Goal: Transaction & Acquisition: Download file/media

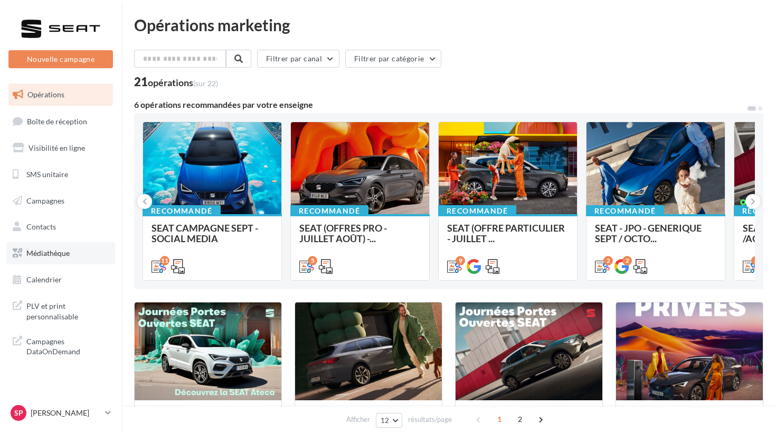
click at [65, 248] on span "Médiathèque" at bounding box center [47, 252] width 43 height 9
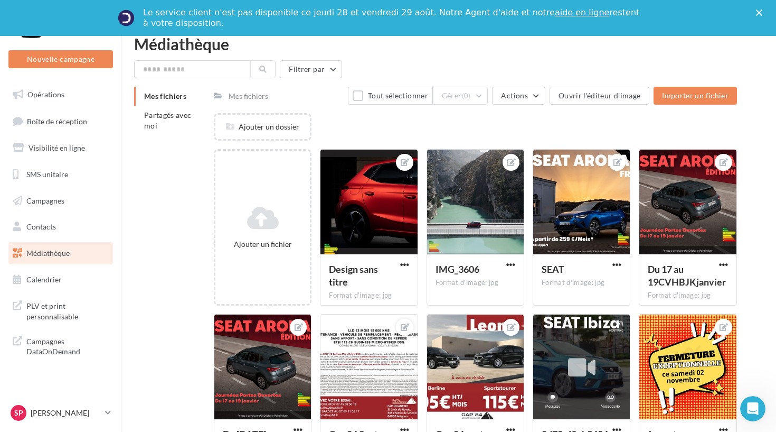
click at [179, 100] on span "Mes fichiers" at bounding box center [165, 95] width 42 height 9
click at [175, 124] on li "Partagés avec moi" at bounding box center [169, 121] width 71 height 30
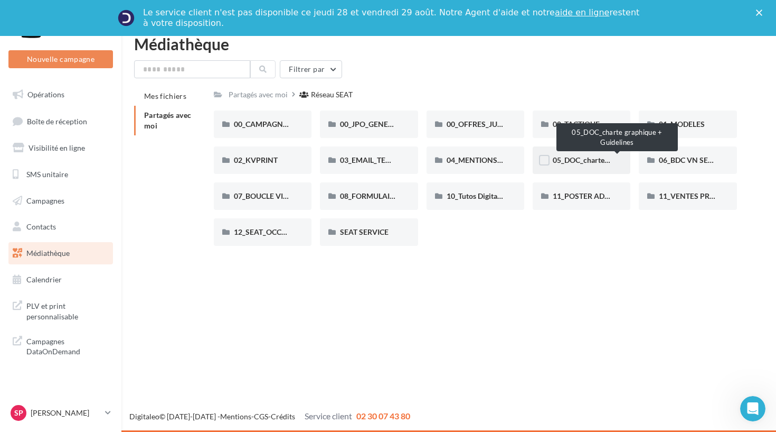
click at [586, 162] on span "05_DOC_charte graphique + Guidelines" at bounding box center [617, 159] width 129 height 9
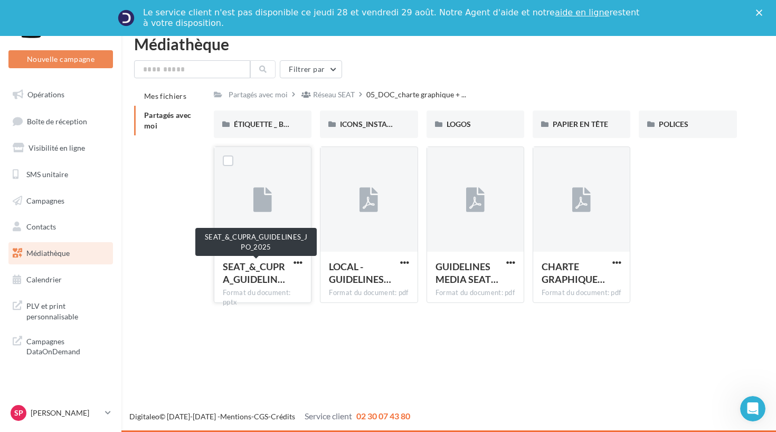
click at [250, 265] on span "SEAT_&_CUPRA_GUIDELIN…" at bounding box center [254, 272] width 62 height 24
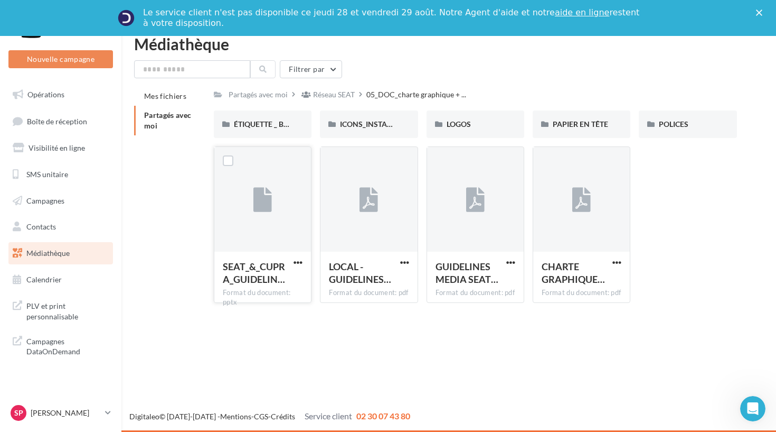
click at [293, 262] on button "button" at bounding box center [298, 263] width 13 height 11
click at [287, 281] on button "Télécharger" at bounding box center [252, 282] width 106 height 27
click at [477, 74] on div "Filtrer par" at bounding box center [449, 69] width 630 height 18
click at [327, 96] on div "Réseau SEAT" at bounding box center [334, 94] width 42 height 11
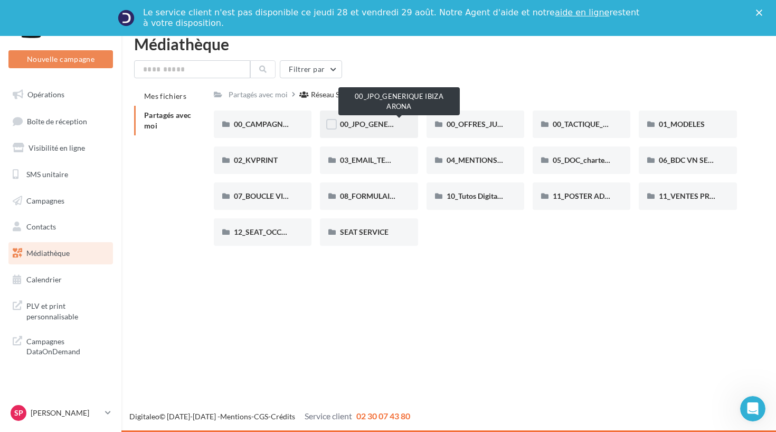
click at [358, 124] on span "00_JPO_GENERIQUE IBIZA ARONA" at bounding box center [399, 123] width 119 height 9
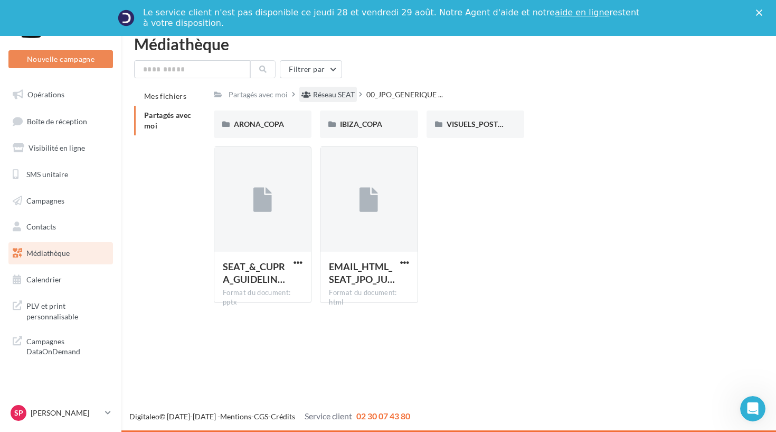
click at [327, 96] on div "Réseau SEAT" at bounding box center [334, 94] width 42 height 11
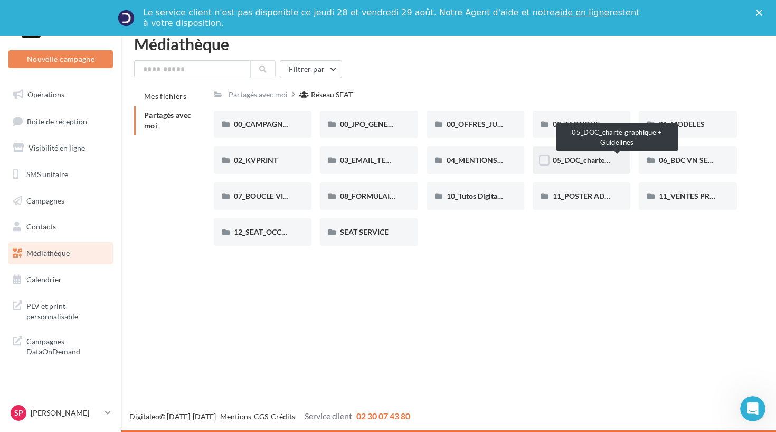
click at [582, 163] on span "05_DOC_charte graphique + Guidelines" at bounding box center [617, 159] width 129 height 9
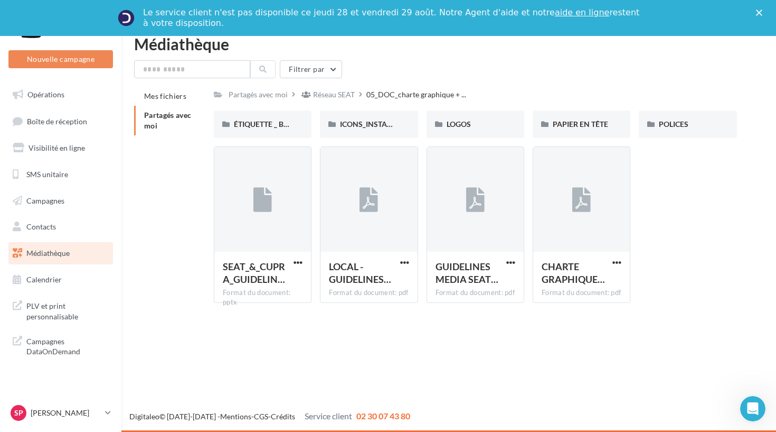
click at [416, 46] on div "Médiathèque" at bounding box center [449, 44] width 630 height 16
click at [41, 401] on nav "Nouvelle campagne Nouvelle campagne Opérations Boîte de réception Visibilité en…" at bounding box center [60, 216] width 121 height 432
click at [756, 11] on icon "Fermer" at bounding box center [759, 13] width 6 height 6
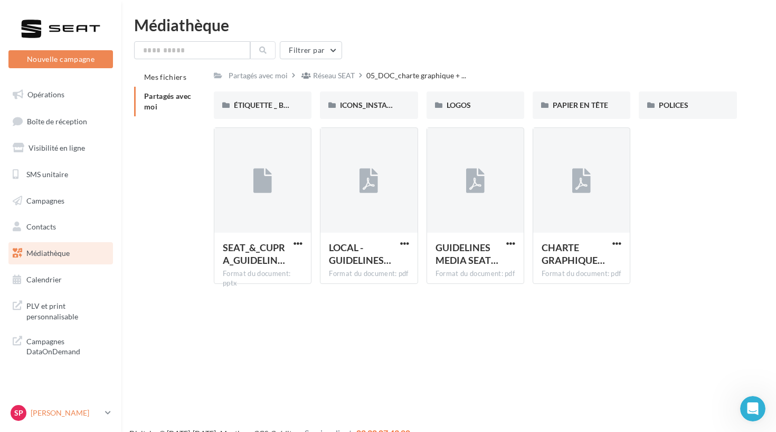
click at [55, 416] on p "[PERSON_NAME]" at bounding box center [66, 412] width 70 height 11
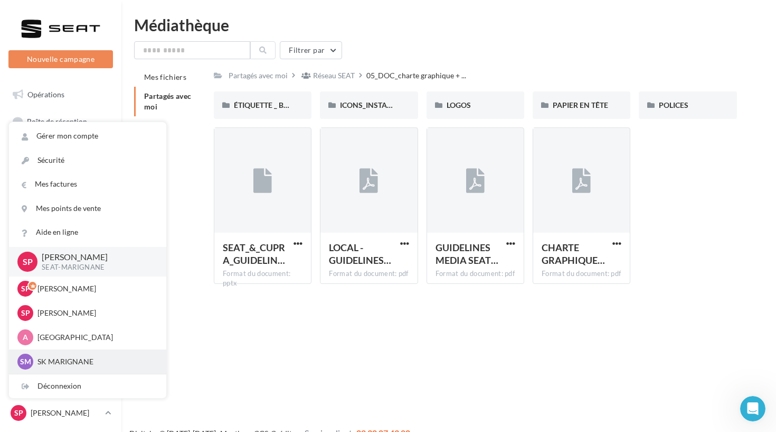
click at [65, 354] on div "SM SK MARIGNANE sk-mari-coz" at bounding box center [87, 361] width 140 height 16
